Goal: Obtain resource: Download file/media

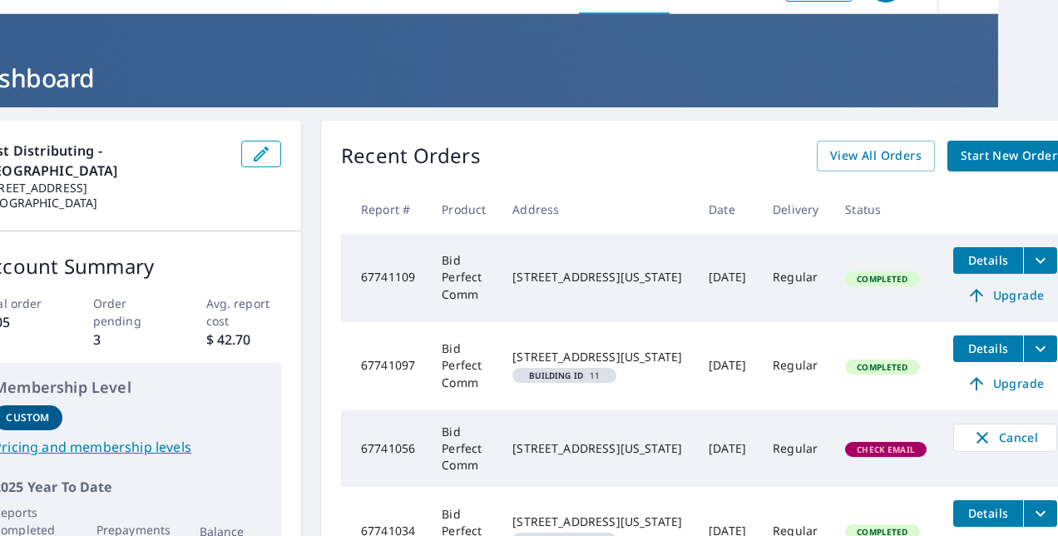
scroll to position [0, 60]
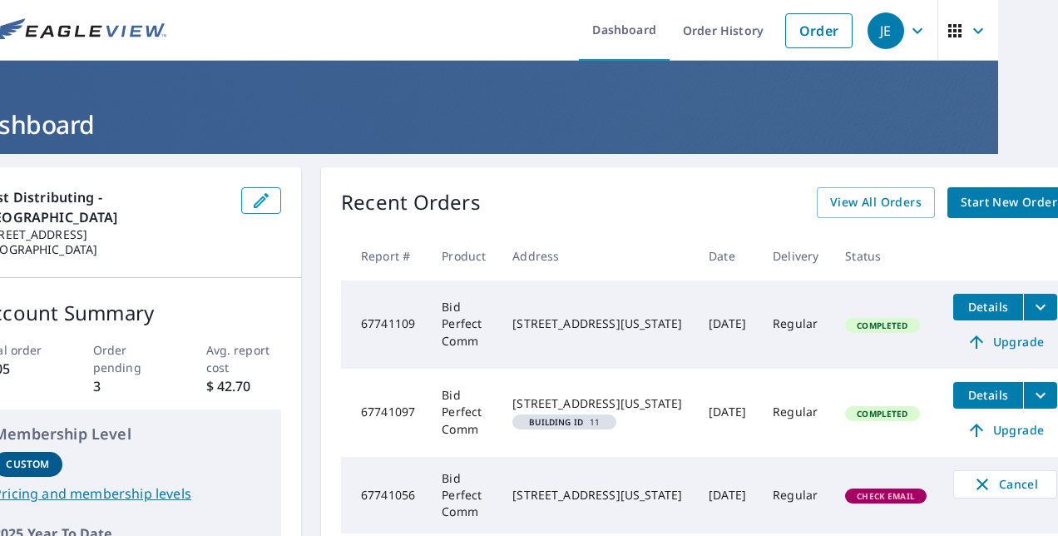
click at [993, 200] on span "Start New Order" at bounding box center [1009, 202] width 96 height 21
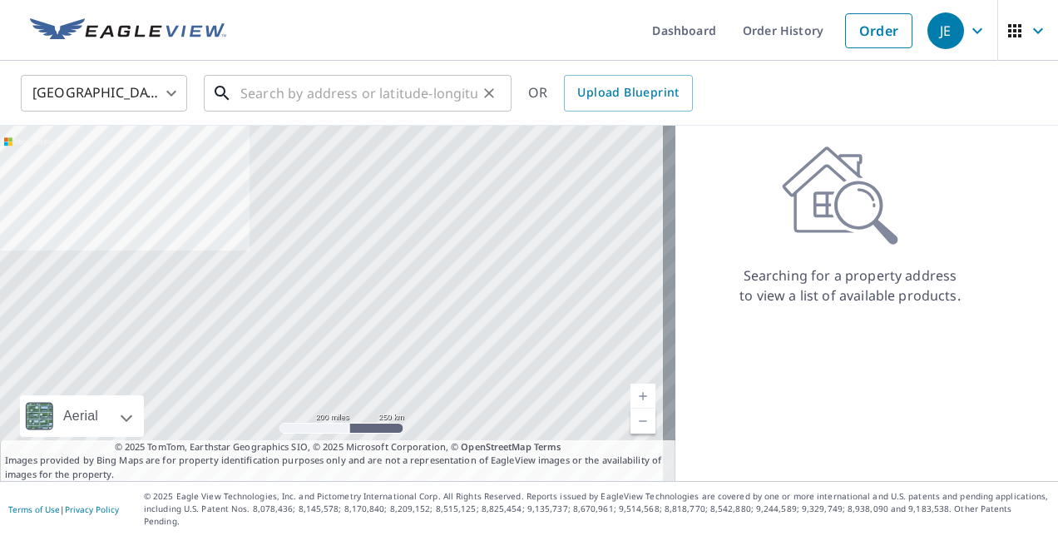
click at [449, 85] on input "text" at bounding box center [358, 93] width 237 height 47
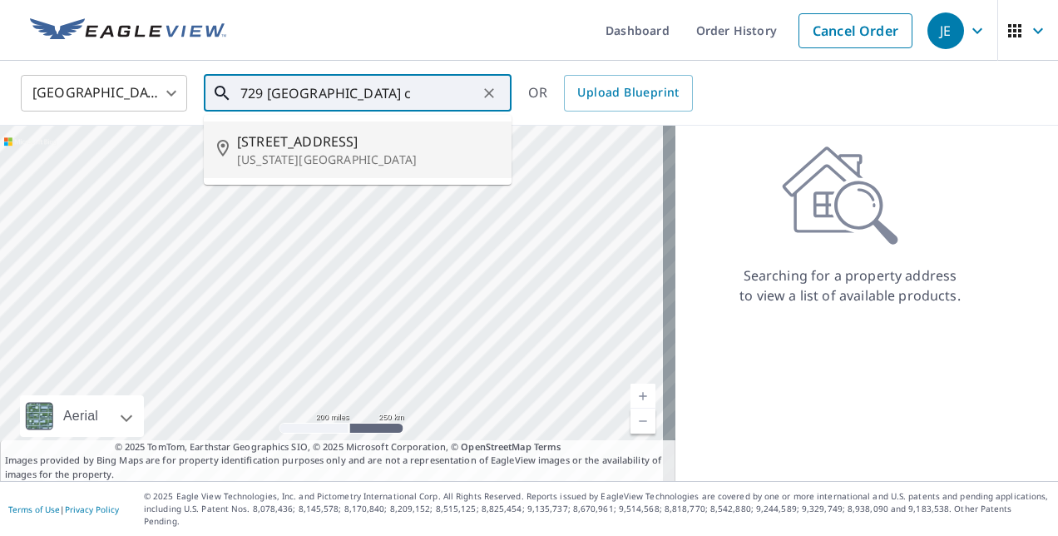
click at [323, 155] on p "[US_STATE][GEOGRAPHIC_DATA]" at bounding box center [367, 159] width 261 height 17
type input "[STREET_ADDRESS][US_STATE]"
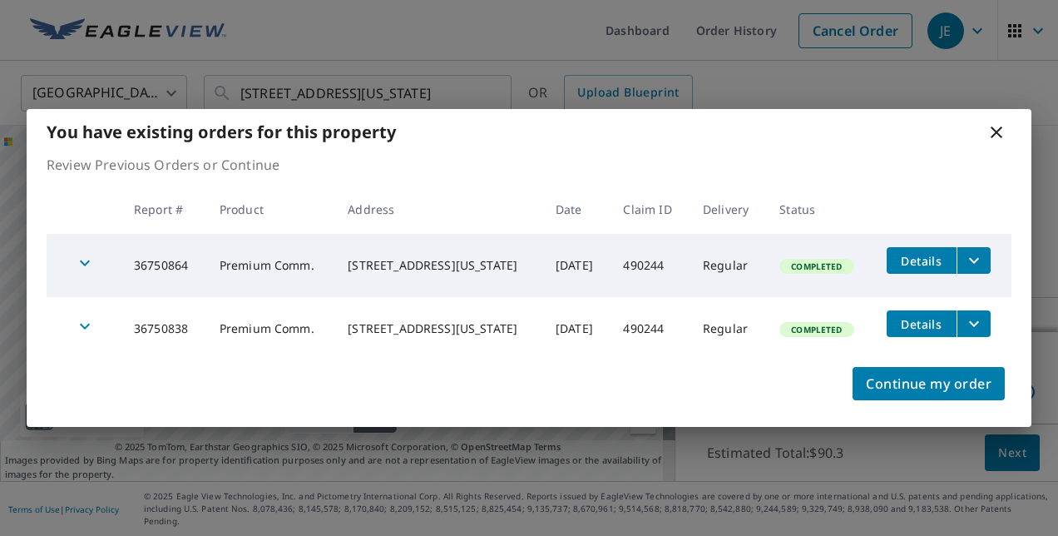
click at [926, 323] on span "Details" at bounding box center [922, 324] width 50 height 16
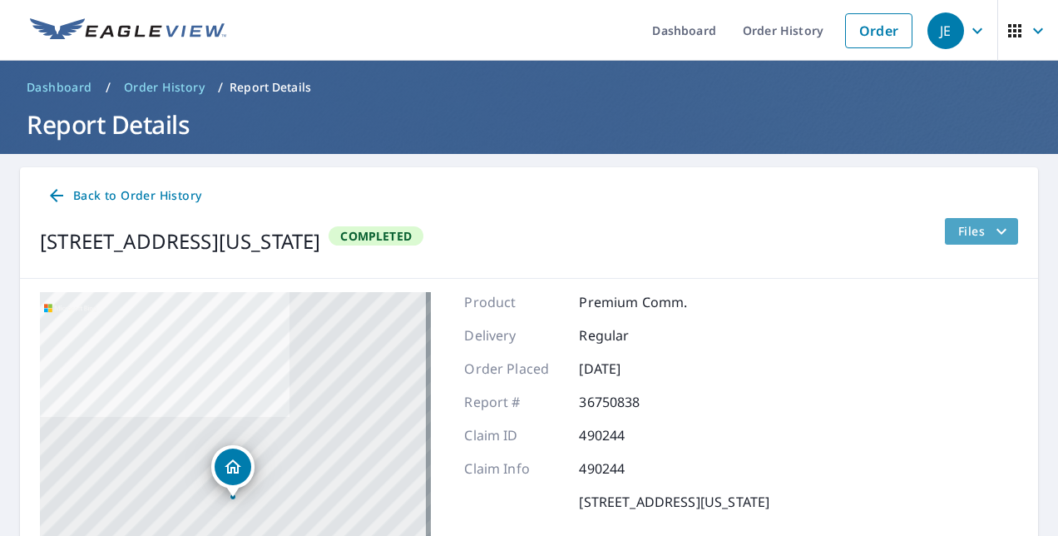
click at [992, 225] on icon "filesDropdownBtn-36750838" at bounding box center [1002, 231] width 20 height 20
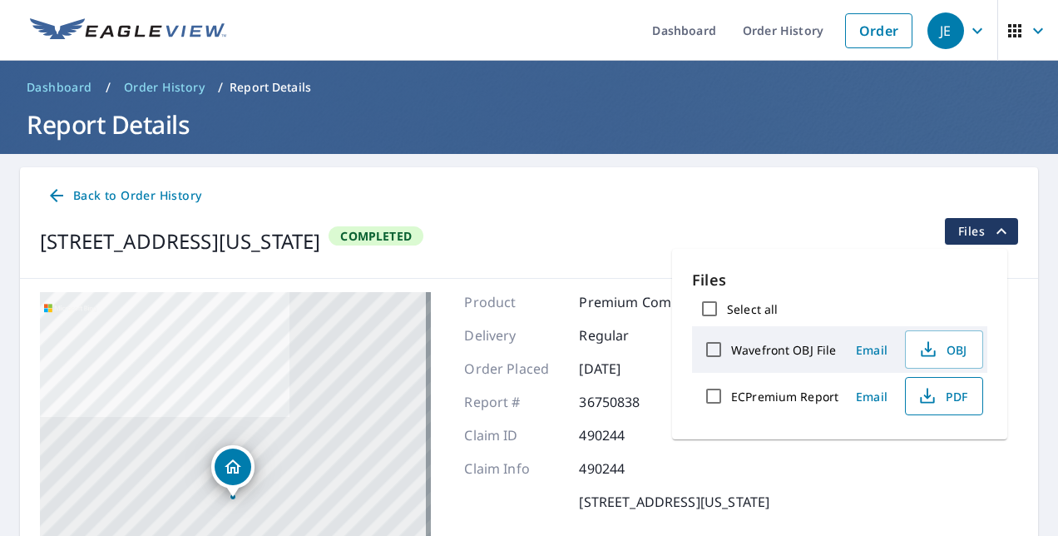
click at [949, 393] on span "PDF" at bounding box center [942, 396] width 53 height 20
click at [126, 34] on img at bounding box center [128, 30] width 196 height 25
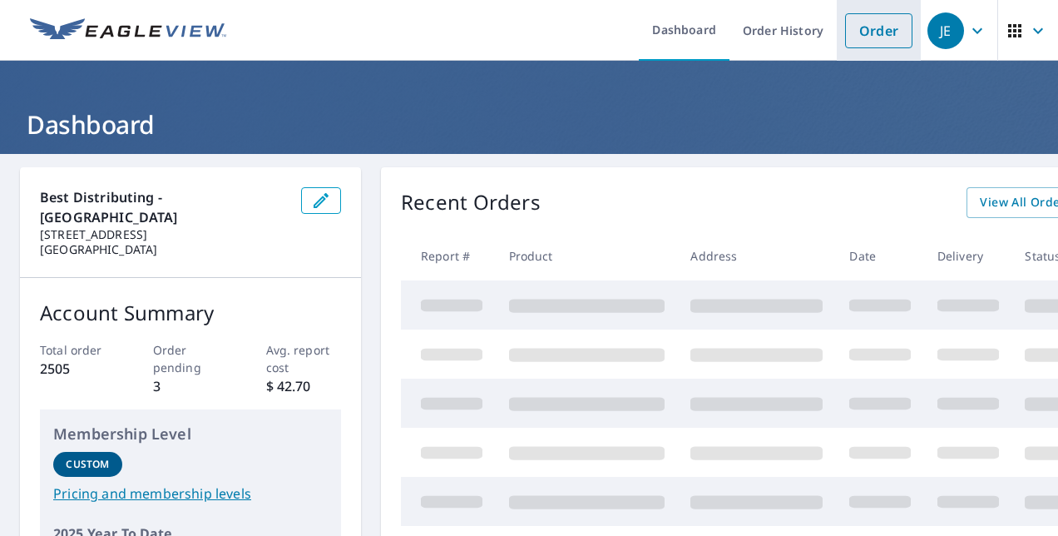
click at [867, 43] on link "Order" at bounding box center [878, 30] width 67 height 35
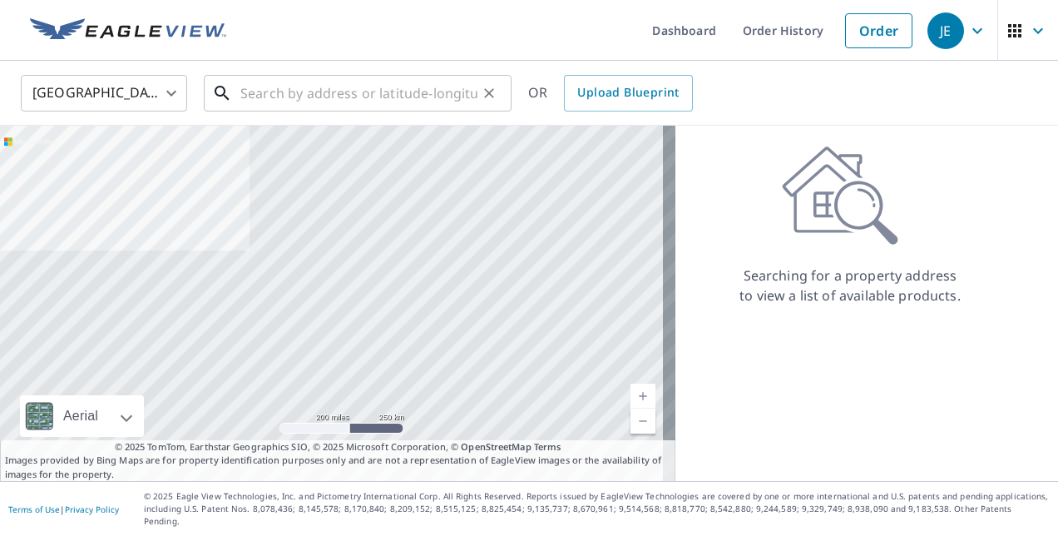
click at [304, 101] on input "text" at bounding box center [358, 93] width 237 height 47
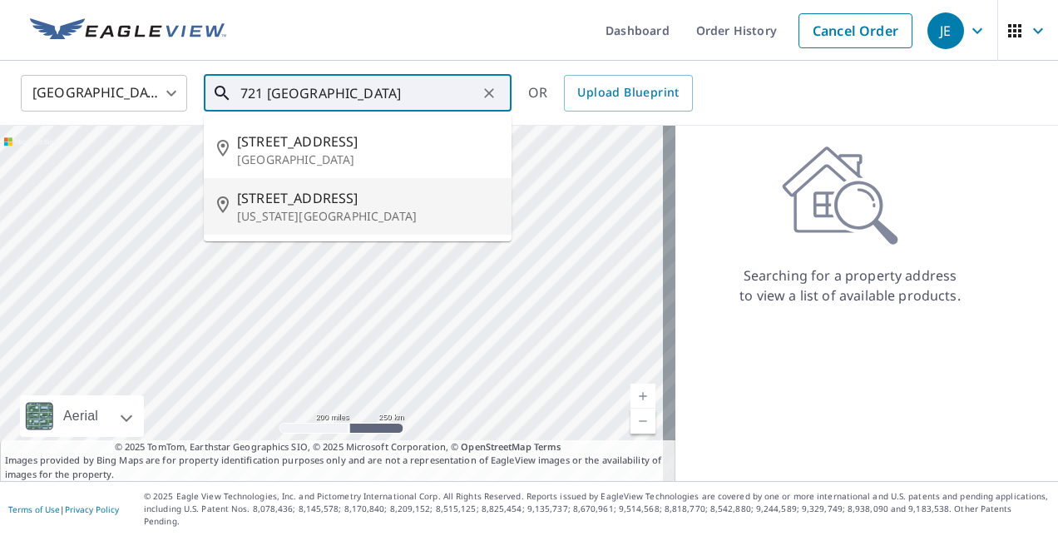
click at [301, 211] on p "[US_STATE][GEOGRAPHIC_DATA]" at bounding box center [367, 216] width 261 height 17
type input "[STREET_ADDRESS][US_STATE]"
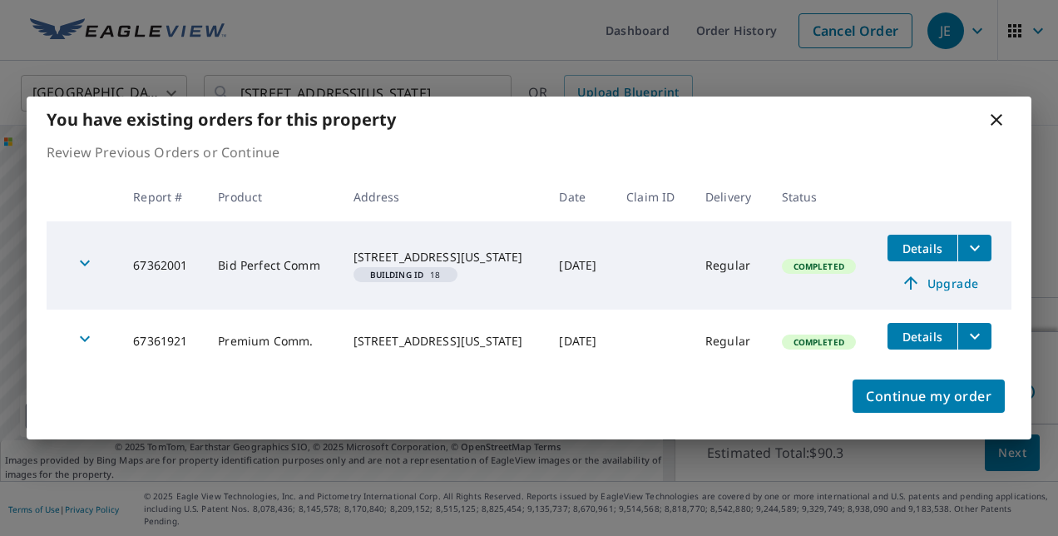
click at [932, 247] on span "Details" at bounding box center [923, 248] width 50 height 16
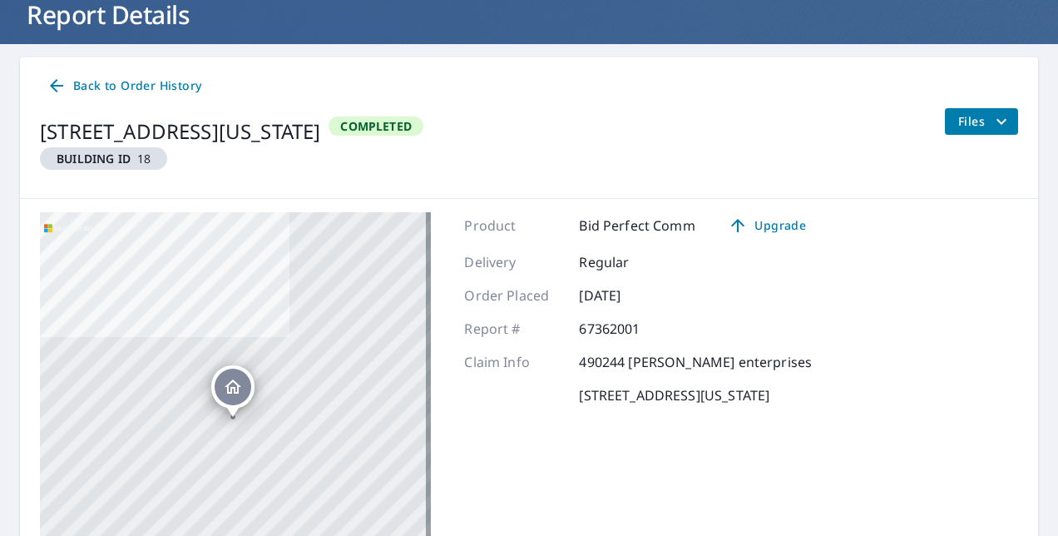
scroll to position [111, 0]
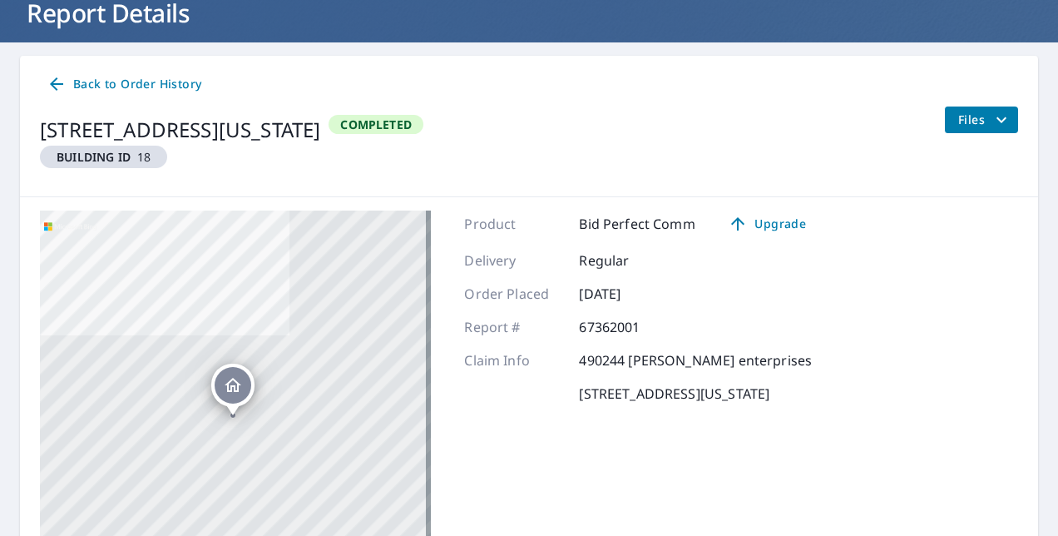
click at [998, 120] on button "Files" at bounding box center [981, 119] width 74 height 27
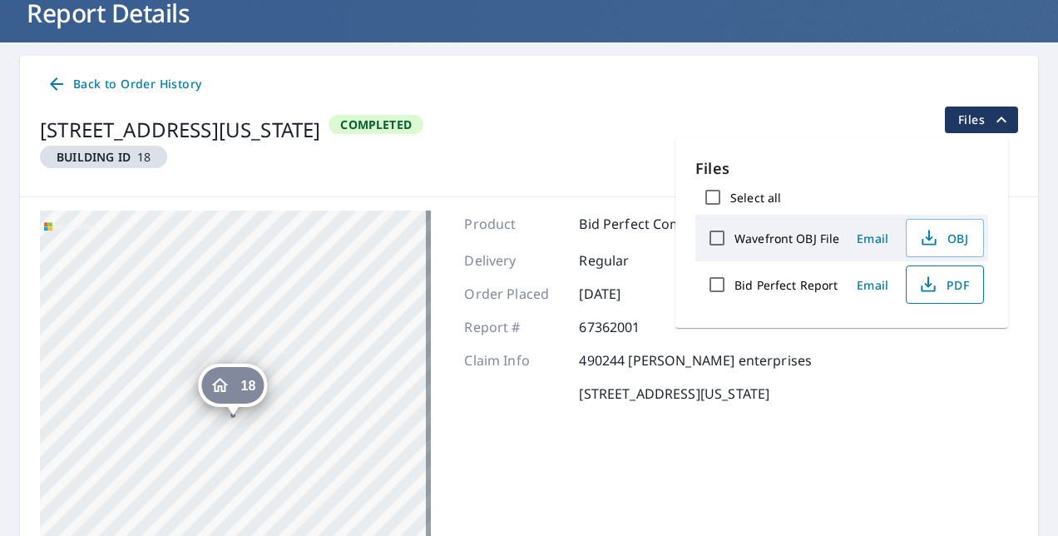
click at [935, 281] on icon "button" at bounding box center [928, 284] width 20 height 20
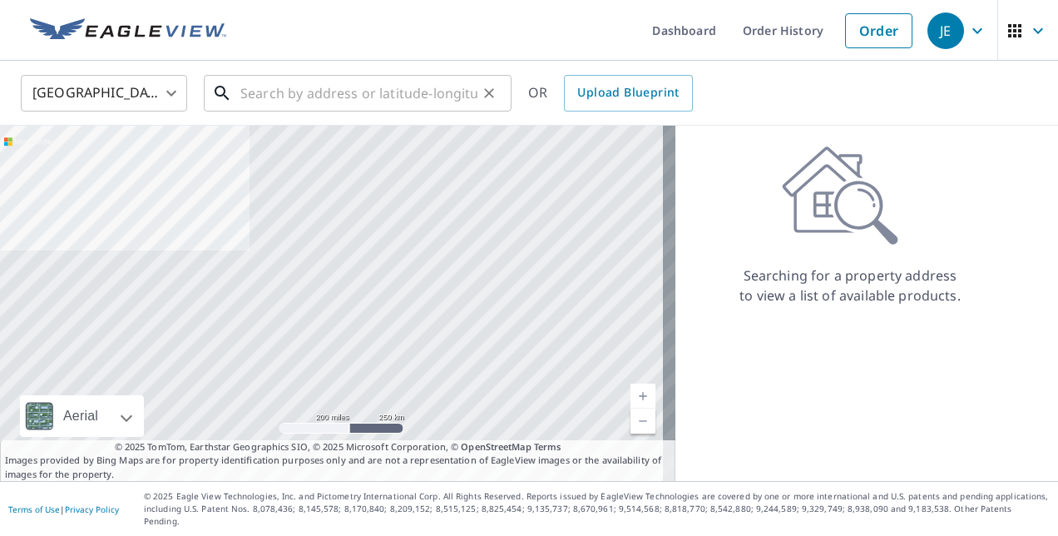
click at [381, 92] on input "text" at bounding box center [358, 93] width 237 height 47
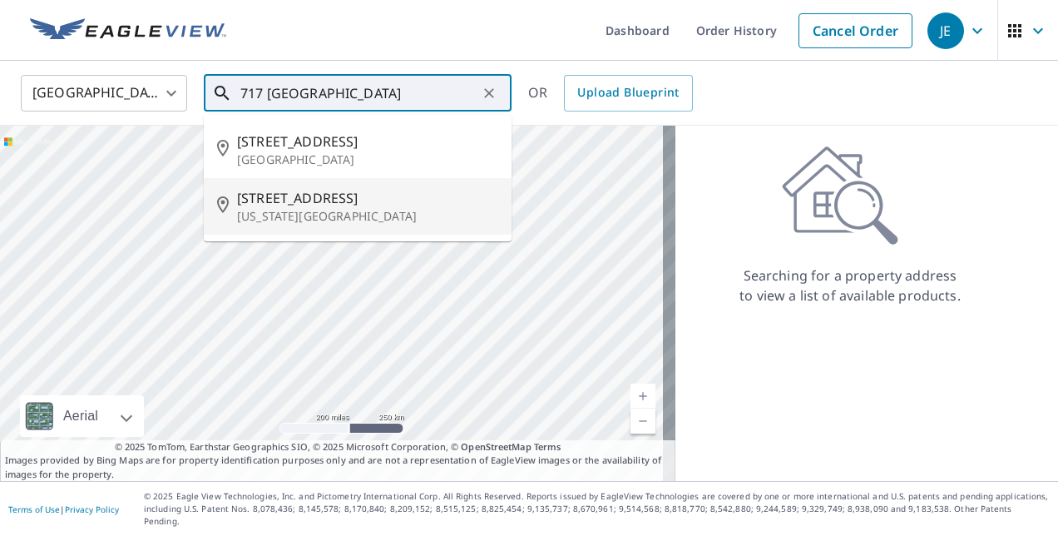
click at [356, 213] on p "[US_STATE][GEOGRAPHIC_DATA]" at bounding box center [367, 216] width 261 height 17
type input "[STREET_ADDRESS][US_STATE]"
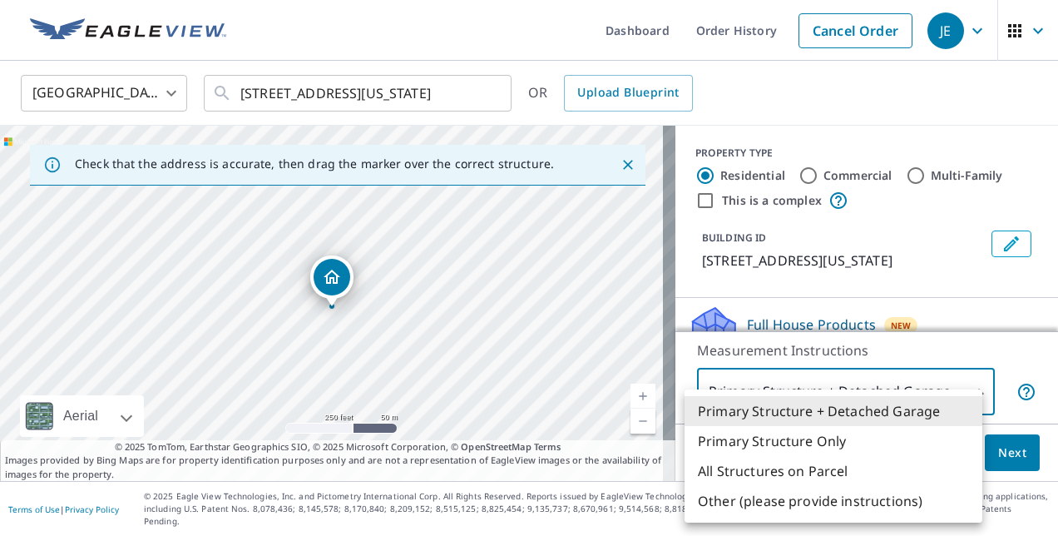
click at [957, 405] on body "JE JE Dashboard Order History Cancel Order JE [GEOGRAPHIC_DATA] [GEOGRAPHIC_DAT…" at bounding box center [529, 268] width 1058 height 536
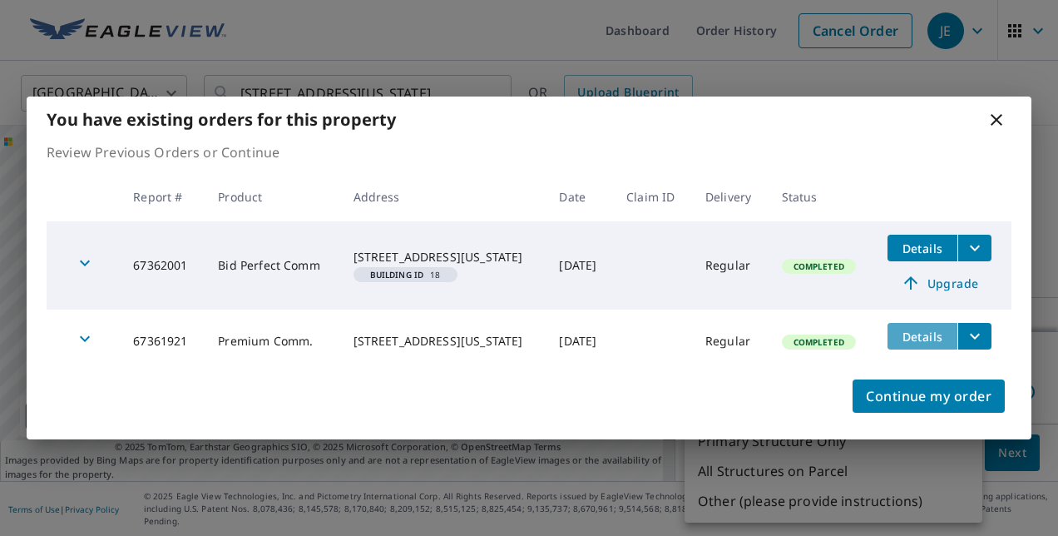
click at [908, 325] on button "Details" at bounding box center [923, 336] width 70 height 27
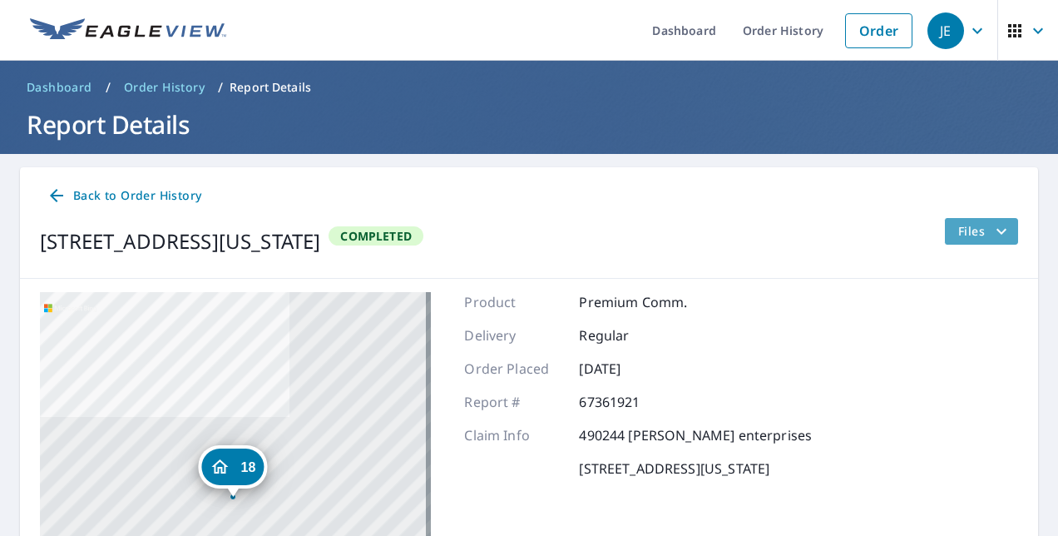
click at [994, 236] on icon "filesDropdownBtn-67361921" at bounding box center [1002, 231] width 20 height 20
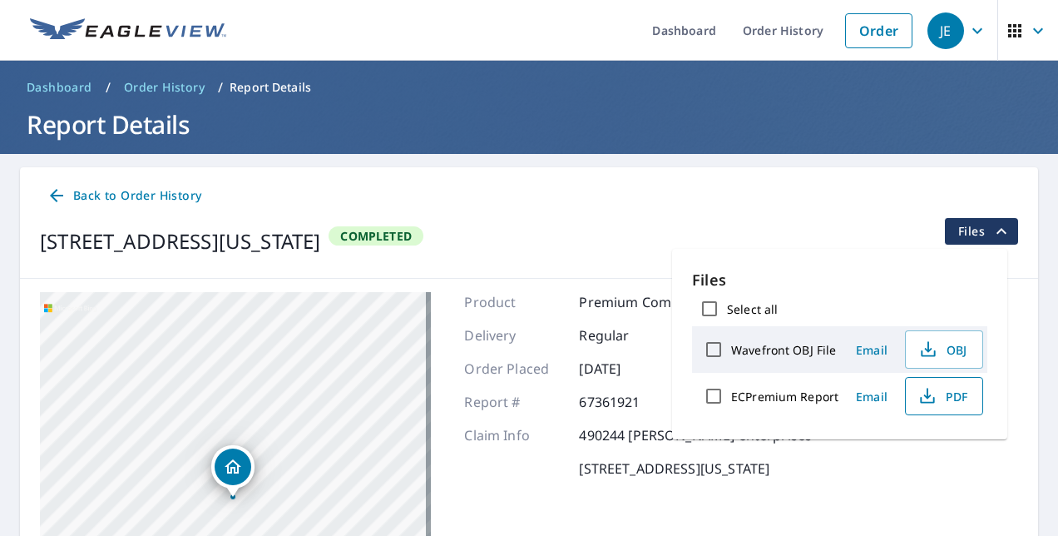
click at [941, 396] on span "PDF" at bounding box center [942, 396] width 53 height 20
